Goal: Task Accomplishment & Management: Manage account settings

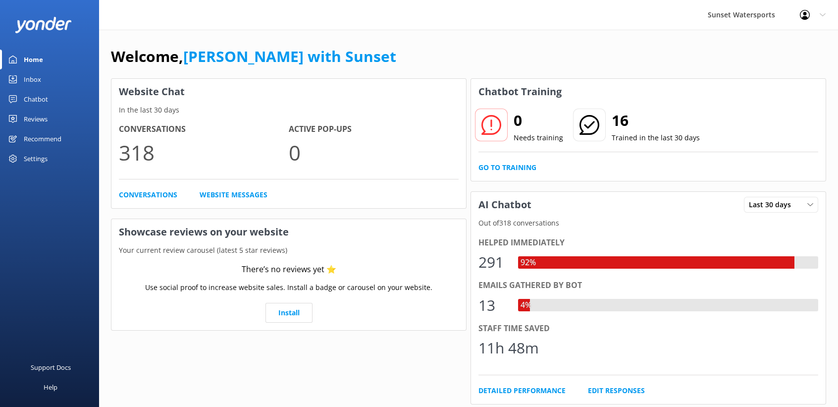
click at [33, 79] on div "Inbox" at bounding box center [32, 79] width 17 height 20
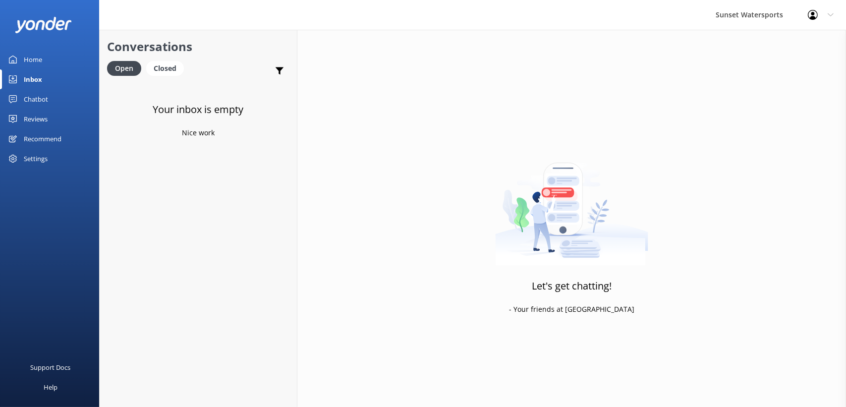
click at [35, 61] on div "Home" at bounding box center [33, 60] width 18 height 20
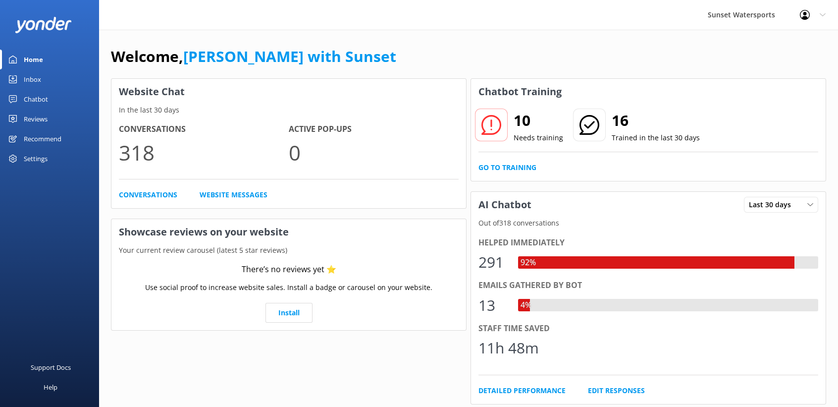
click at [30, 86] on div "Inbox" at bounding box center [32, 79] width 17 height 20
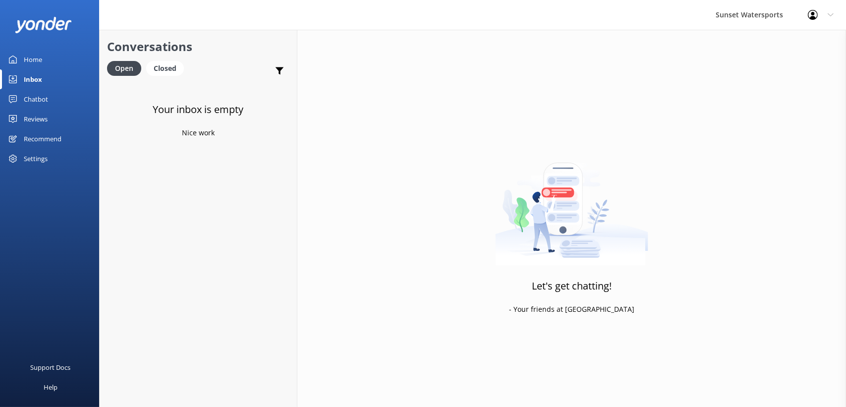
click at [31, 59] on div "Home" at bounding box center [33, 60] width 18 height 20
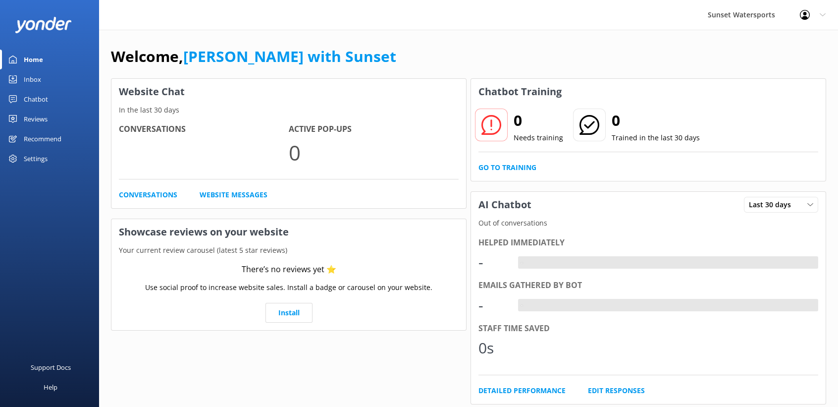
click at [26, 78] on div "Inbox" at bounding box center [32, 79] width 17 height 20
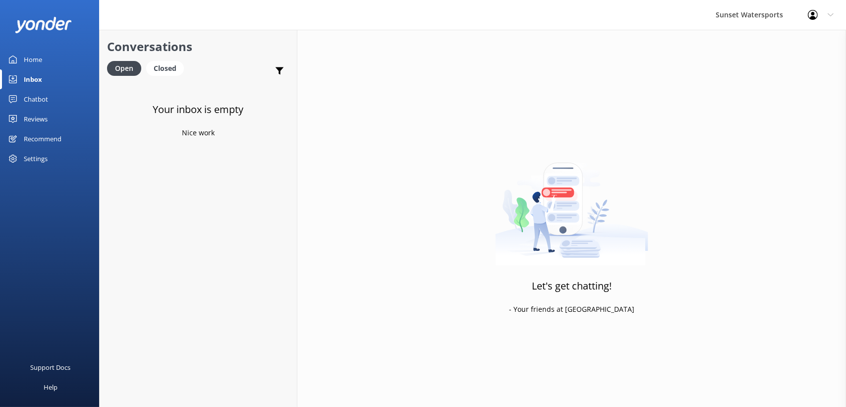
click at [26, 54] on div "Home" at bounding box center [33, 60] width 18 height 20
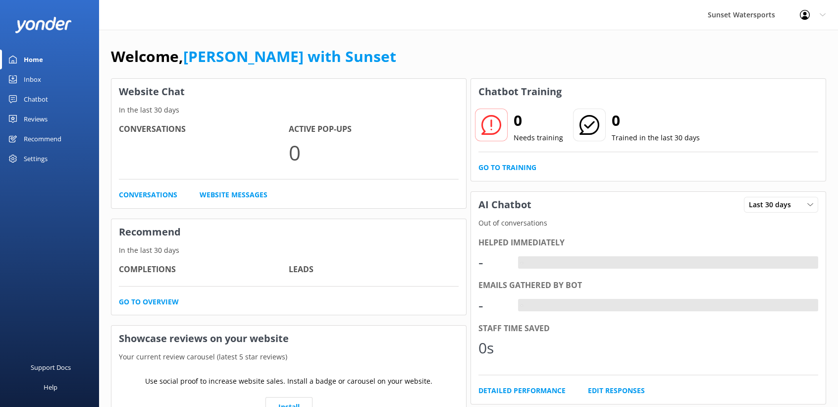
click at [30, 81] on div "Inbox" at bounding box center [32, 79] width 17 height 20
